Goal: Communication & Community: Connect with others

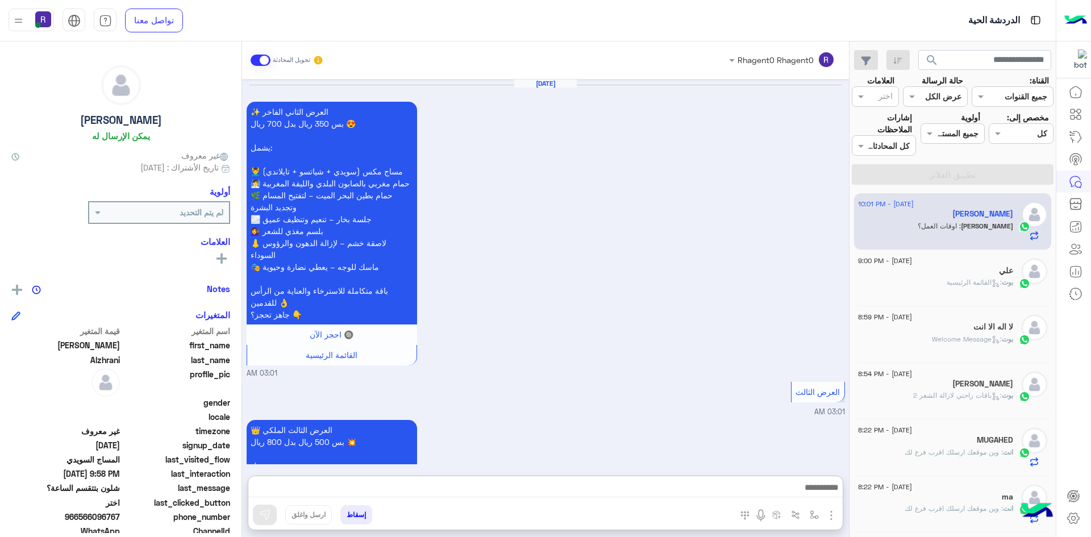
scroll to position [1601, 0]
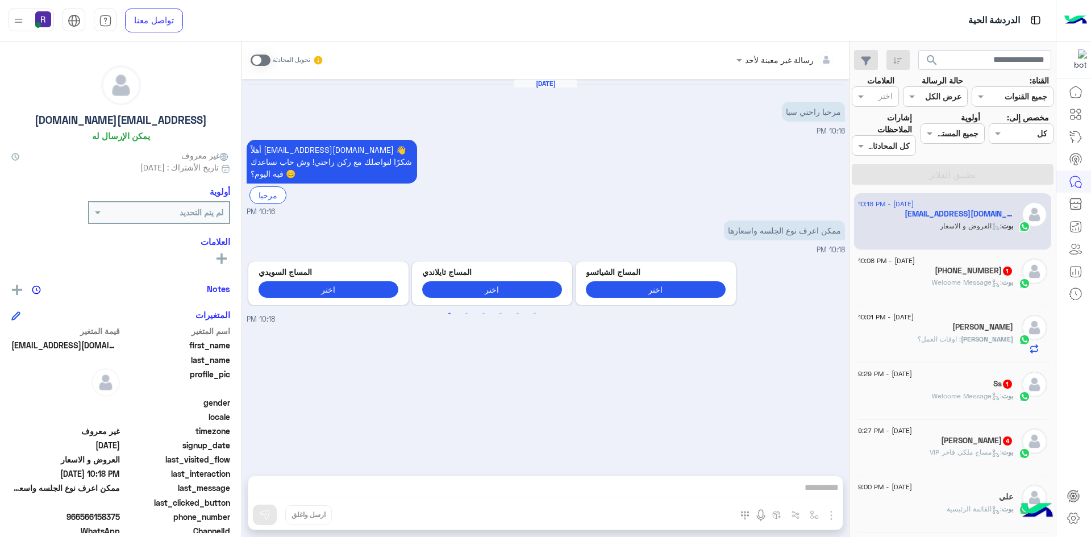
click at [960, 277] on p "بوت : Welcome Message" at bounding box center [972, 282] width 81 height 10
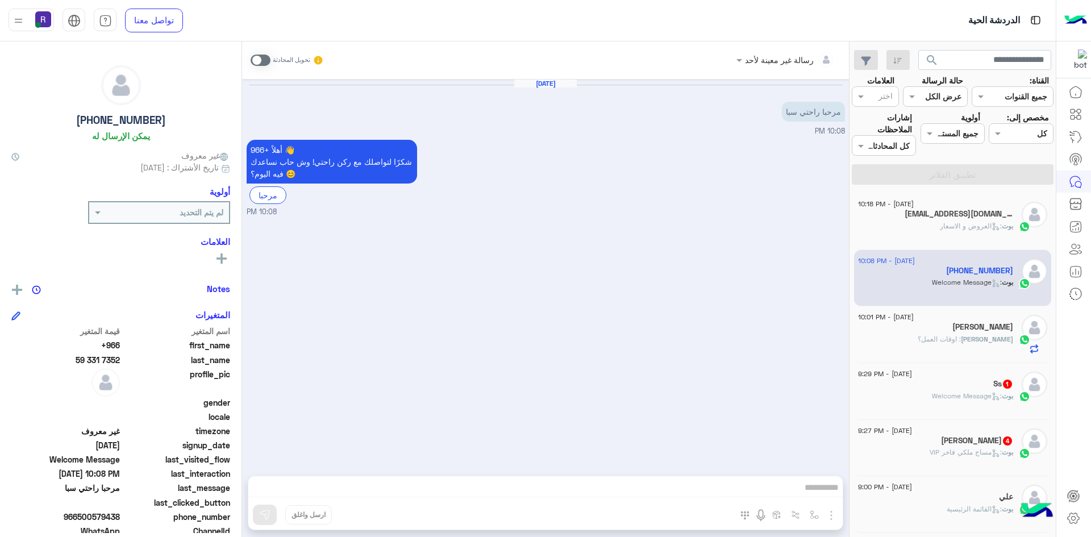
click at [957, 393] on span ": Welcome Message" at bounding box center [967, 395] width 70 height 9
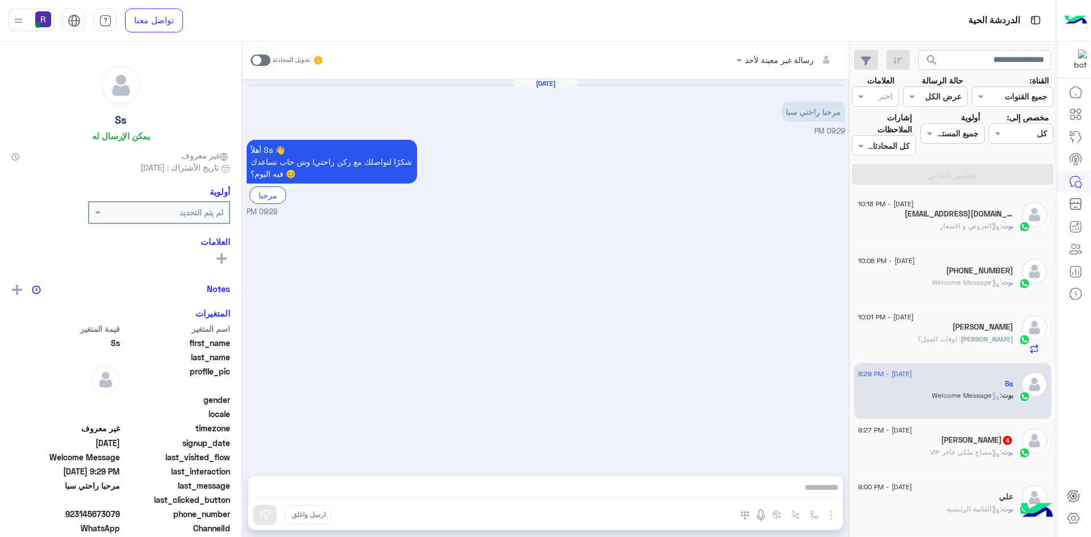
click at [946, 450] on span ": مساج ملكي فاخر VIP" at bounding box center [965, 452] width 72 height 9
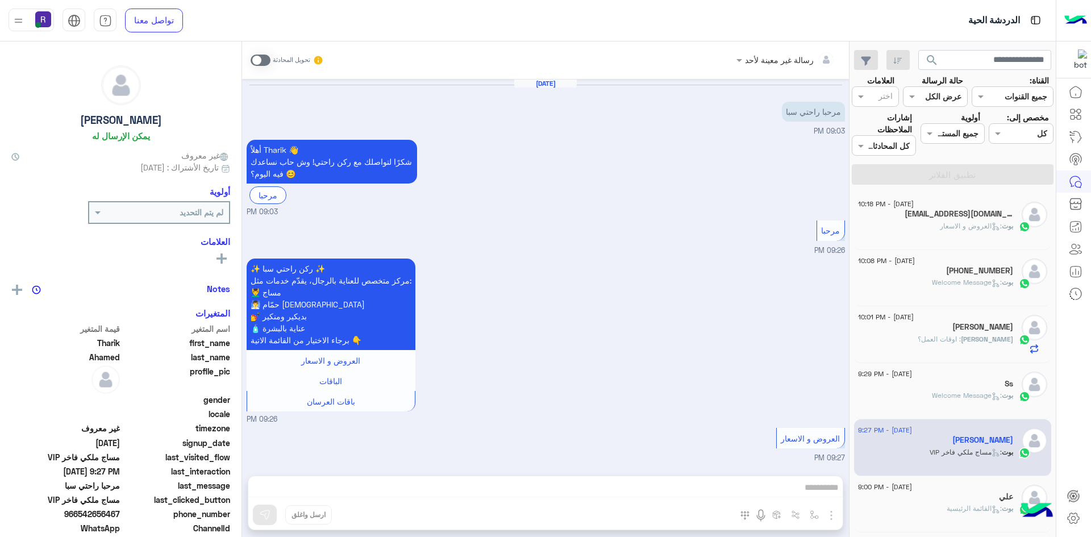
scroll to position [354, 0]
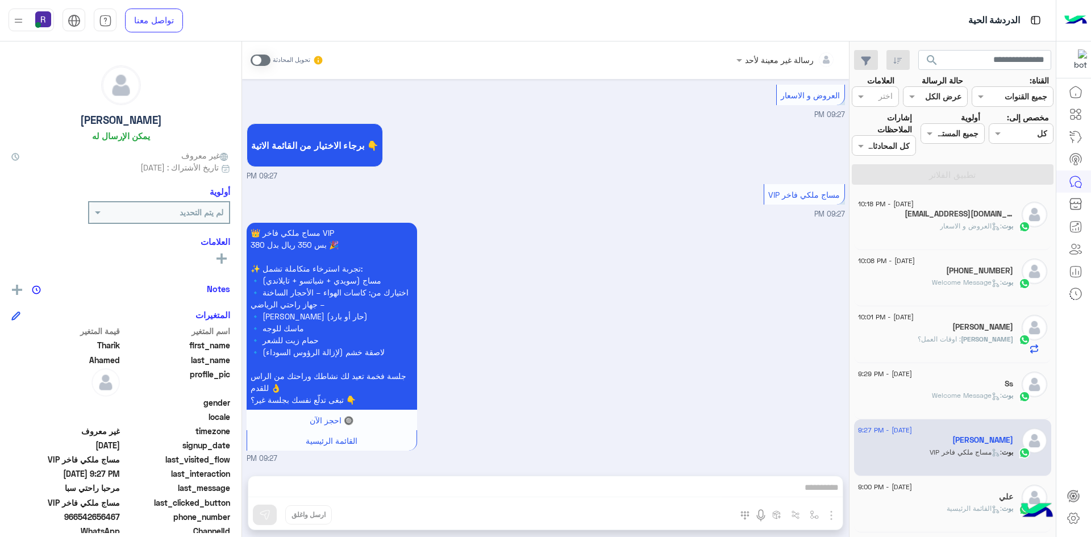
click at [953, 333] on div "[PERSON_NAME]" at bounding box center [935, 328] width 155 height 12
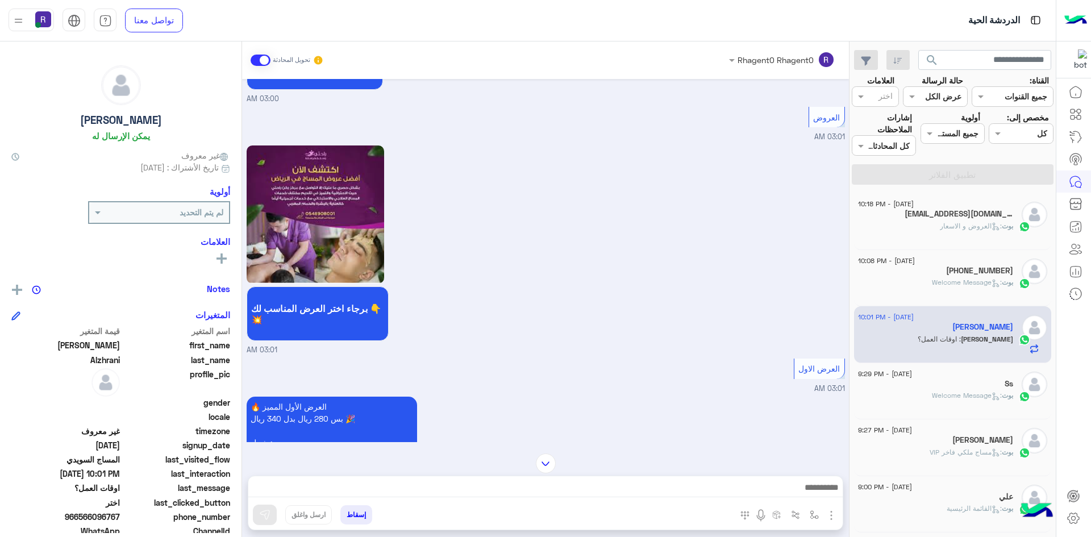
scroll to position [1063, 0]
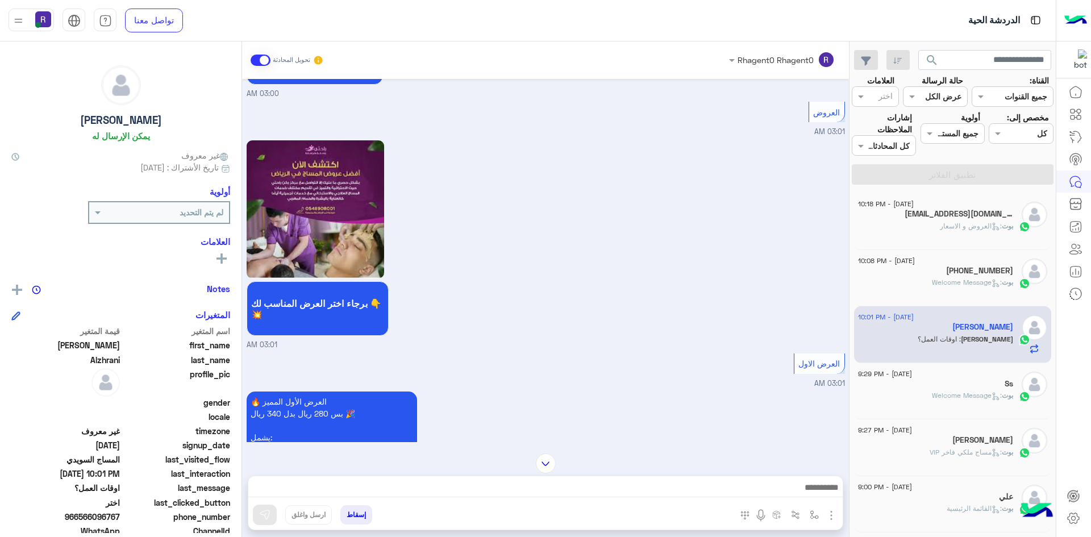
click at [973, 280] on span ": Welcome Message" at bounding box center [967, 282] width 70 height 9
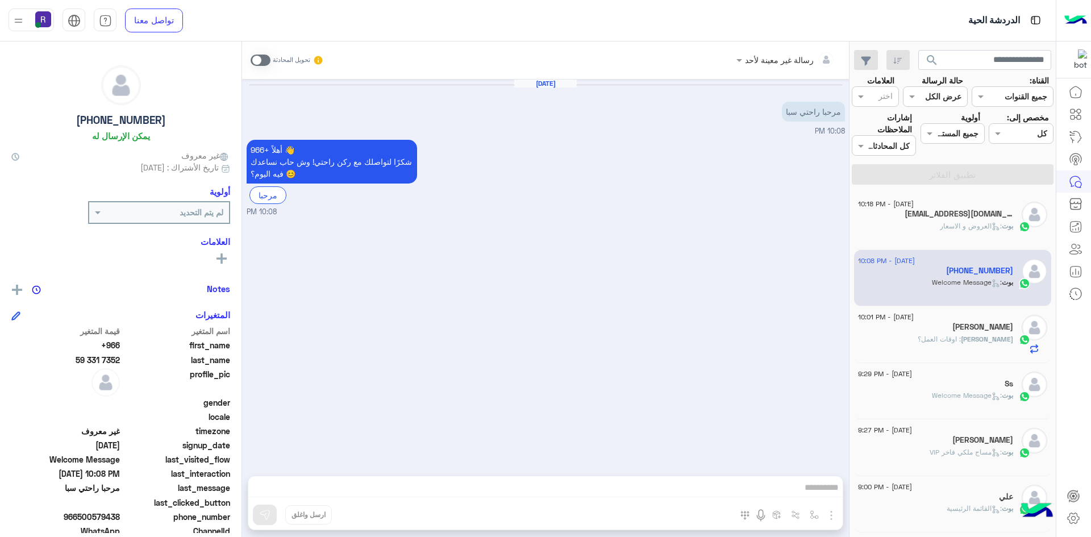
click at [986, 402] on div "بوت : Welcome Message" at bounding box center [935, 400] width 155 height 20
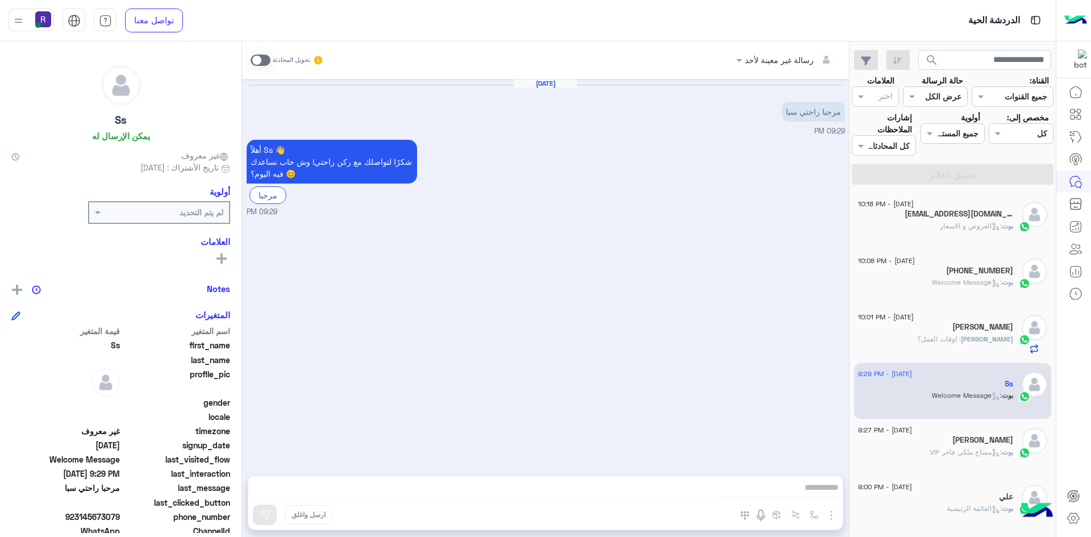
click at [955, 446] on div "Tharik Ahamed" at bounding box center [935, 441] width 155 height 12
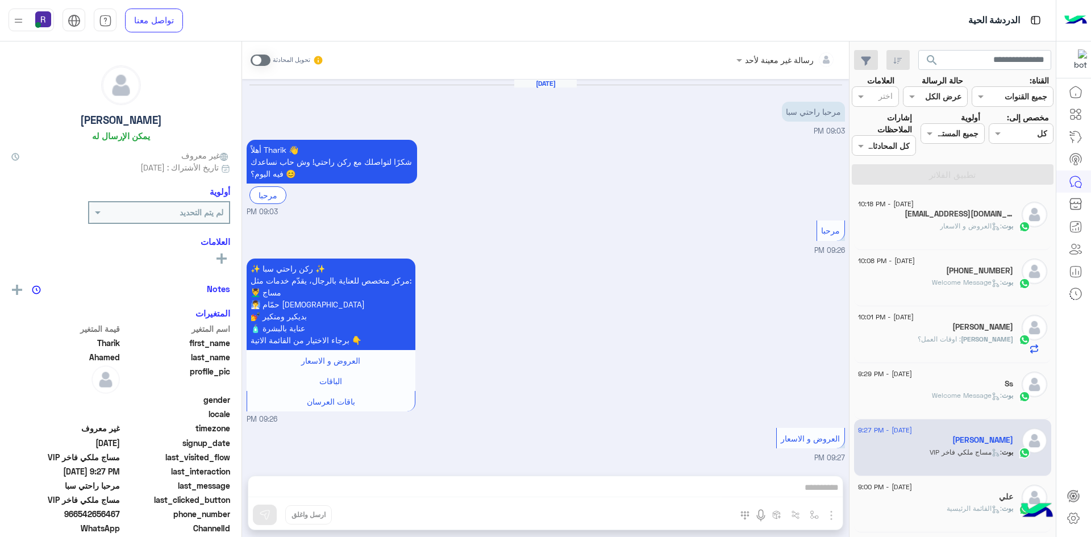
scroll to position [354, 0]
